Goal: Find specific page/section: Find specific page/section

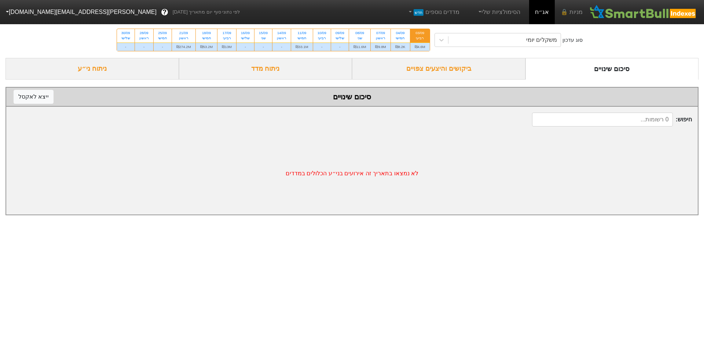
click at [461, 72] on div "ביקושים והיצעים צפויים" at bounding box center [439, 69] width 174 height 22
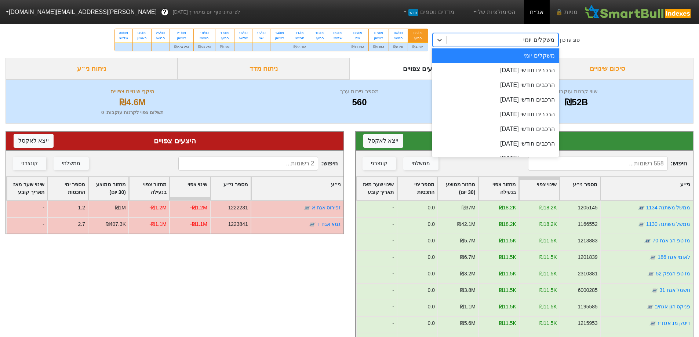
click at [520, 39] on div "משקלים יומי" at bounding box center [502, 39] width 112 height 13
click at [517, 65] on div "הרכבים חודשי [DATE]" at bounding box center [495, 70] width 127 height 15
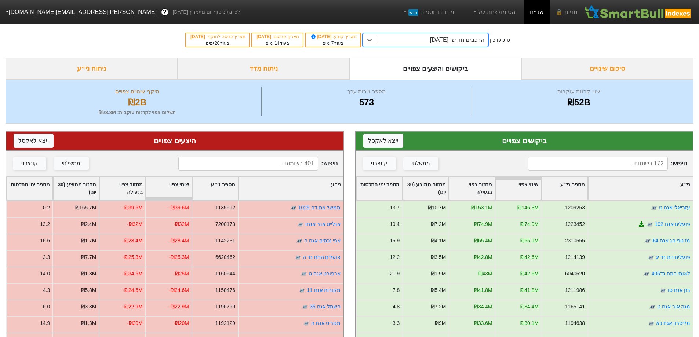
click at [631, 161] on input at bounding box center [598, 164] width 140 height 14
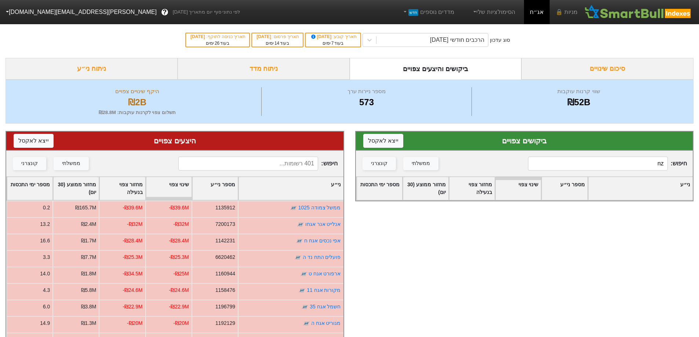
type input "n"
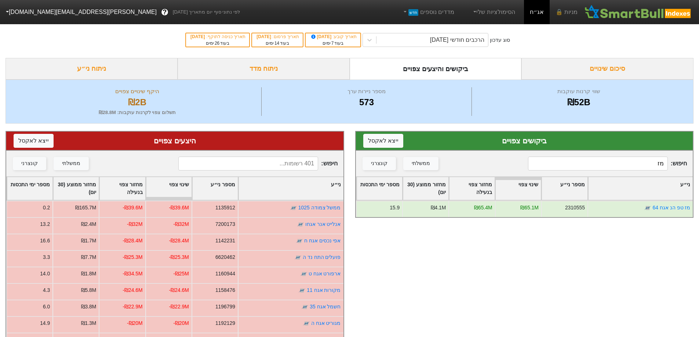
type input "מ"
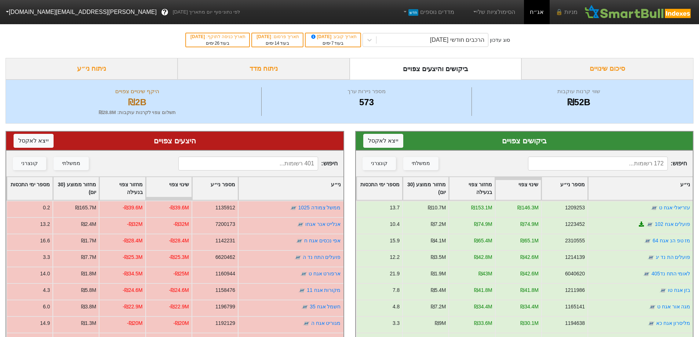
click at [297, 166] on input at bounding box center [248, 164] width 140 height 14
type input "מ"
